Goal: Download file/media: Obtain a digital file from the website

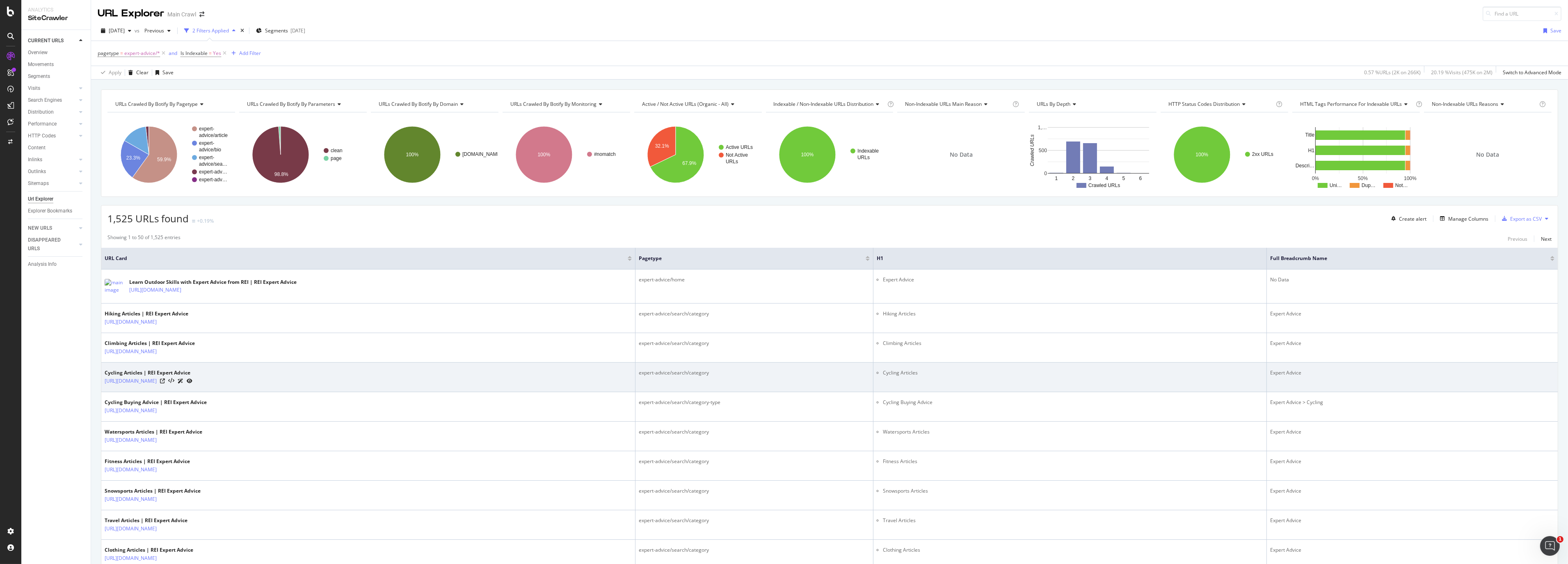
click at [996, 383] on td "Cycling Articles" at bounding box center [1070, 377] width 393 height 30
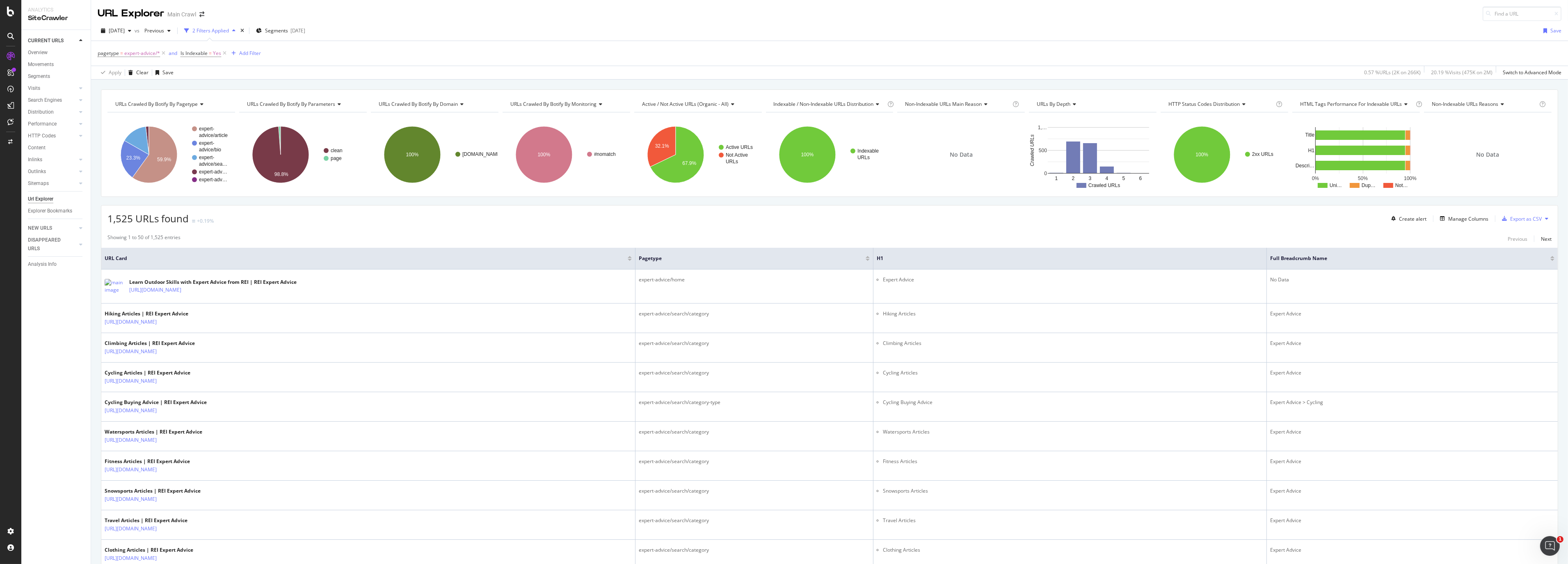
click at [1545, 219] on icon at bounding box center [1546, 218] width 3 height 5
click at [1422, 235] on div "Showing 1 to 50 of 1,525 entries Previous Next" at bounding box center [829, 238] width 1457 height 10
click at [1510, 221] on div "Export as CSV" at bounding box center [1526, 218] width 32 height 7
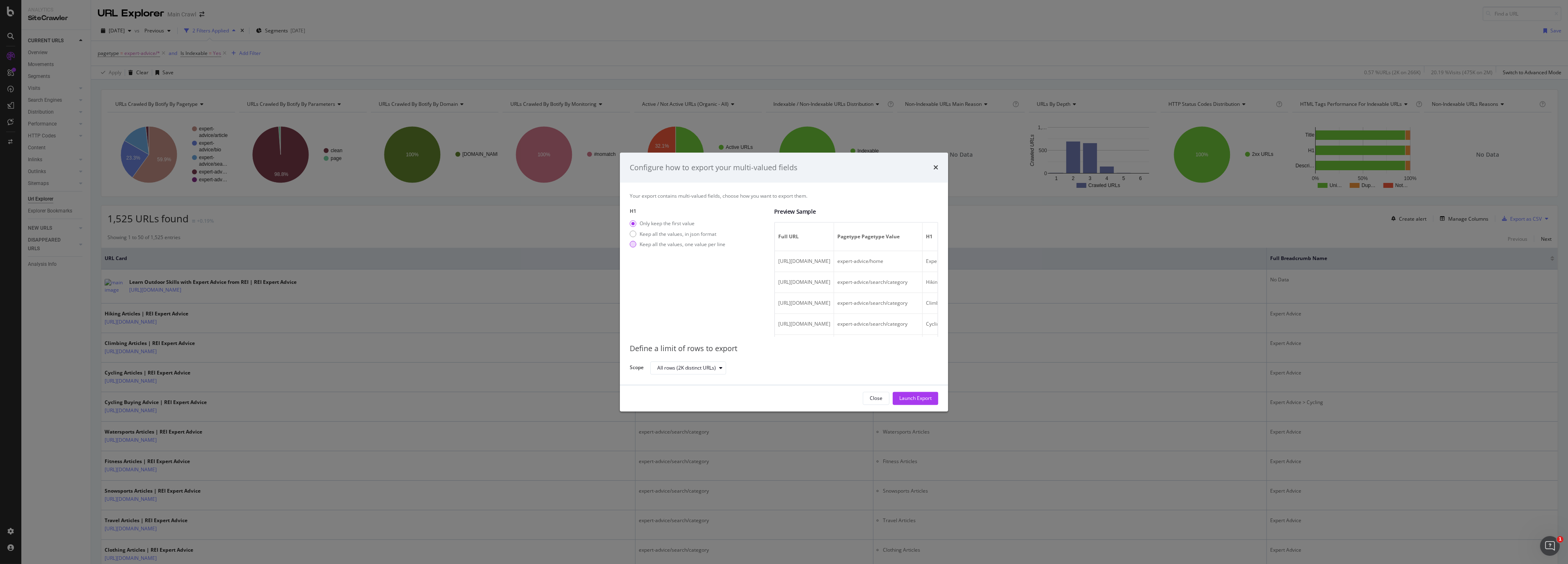
click at [632, 243] on div "modal" at bounding box center [633, 244] width 7 height 7
click at [915, 398] on div "Launch Export" at bounding box center [915, 398] width 32 height 7
